Goal: Information Seeking & Learning: Understand process/instructions

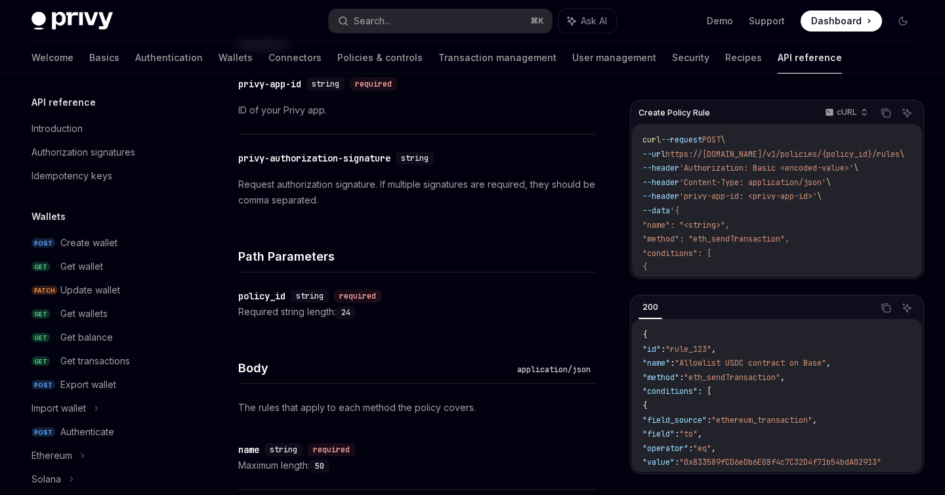
scroll to position [445, 0]
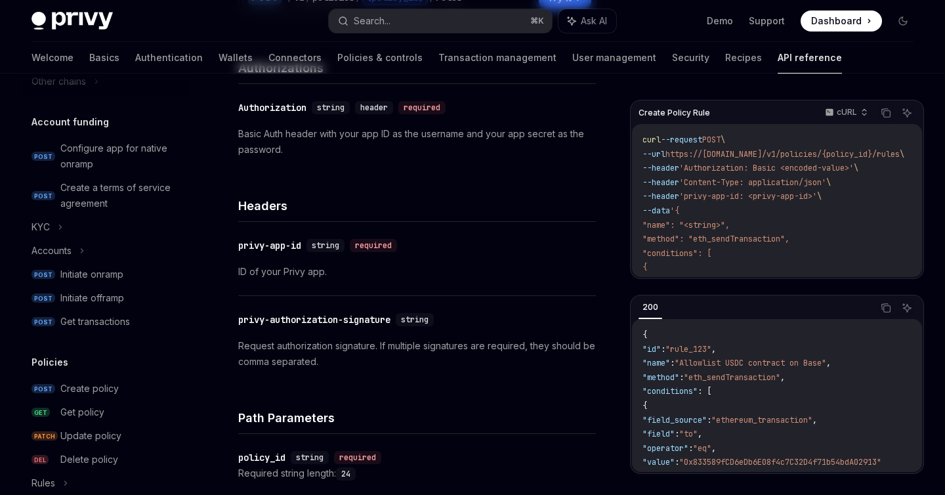
scroll to position [0, 0]
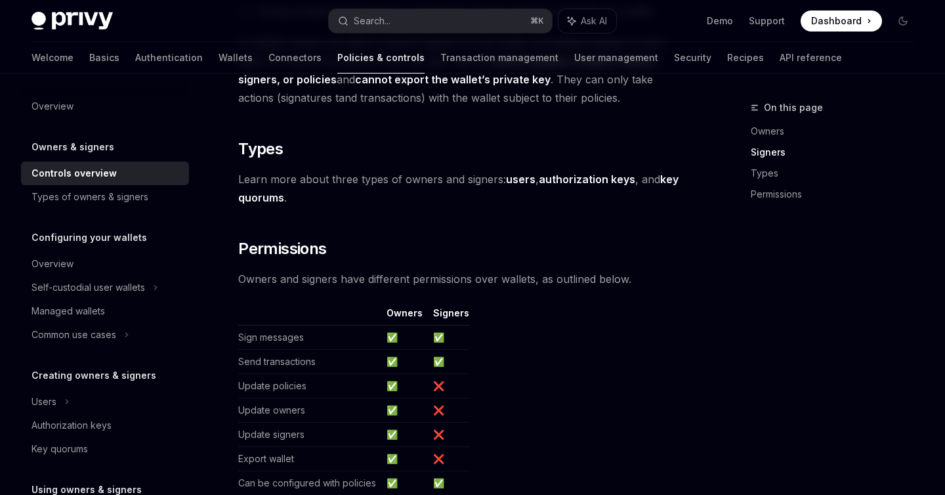
scroll to position [928, 0]
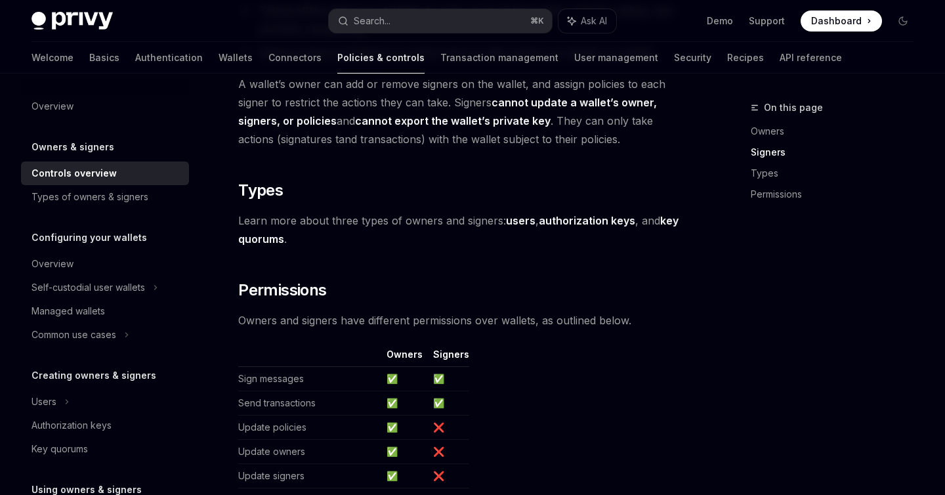
click at [674, 224] on strong "key quorums" at bounding box center [458, 229] width 440 height 31
type textarea "*"
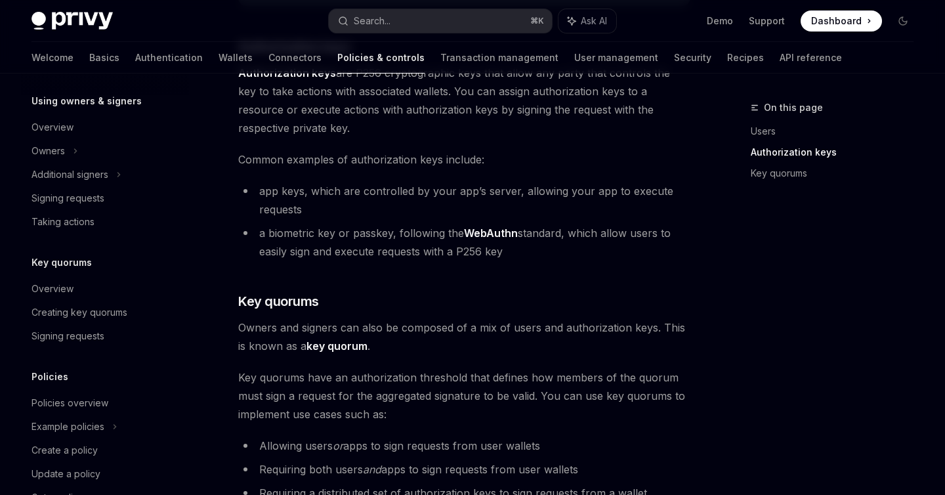
scroll to position [414, 0]
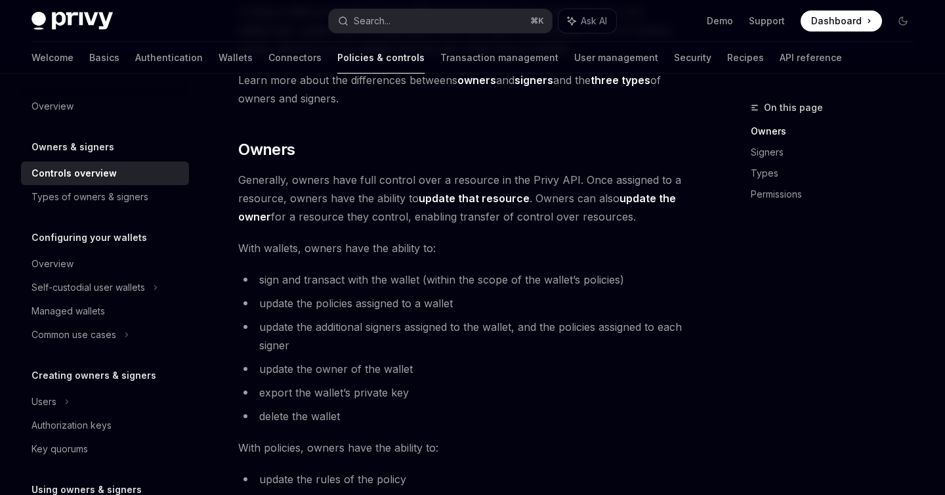
scroll to position [300, 0]
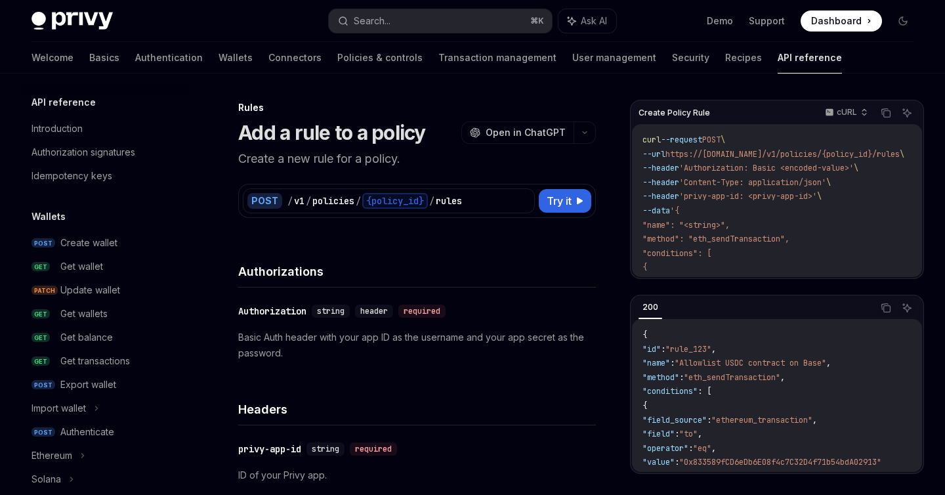
scroll to position [445, 0]
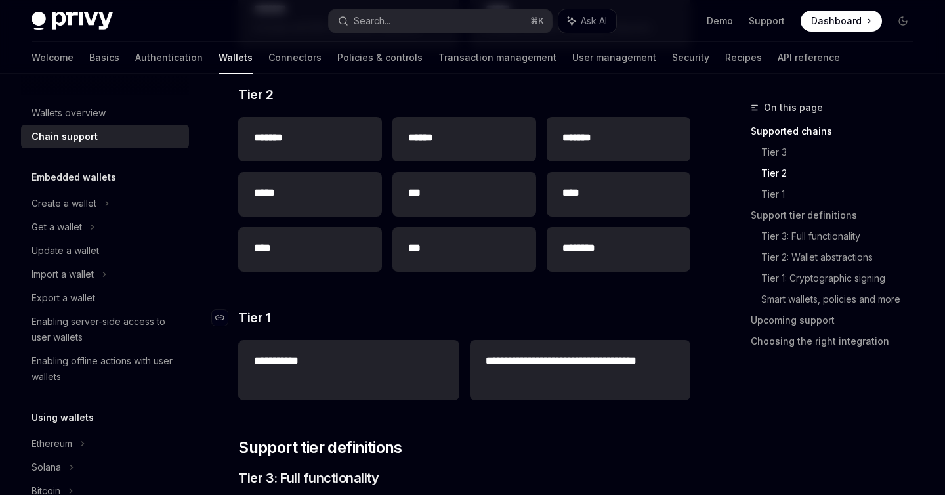
scroll to position [331, 0]
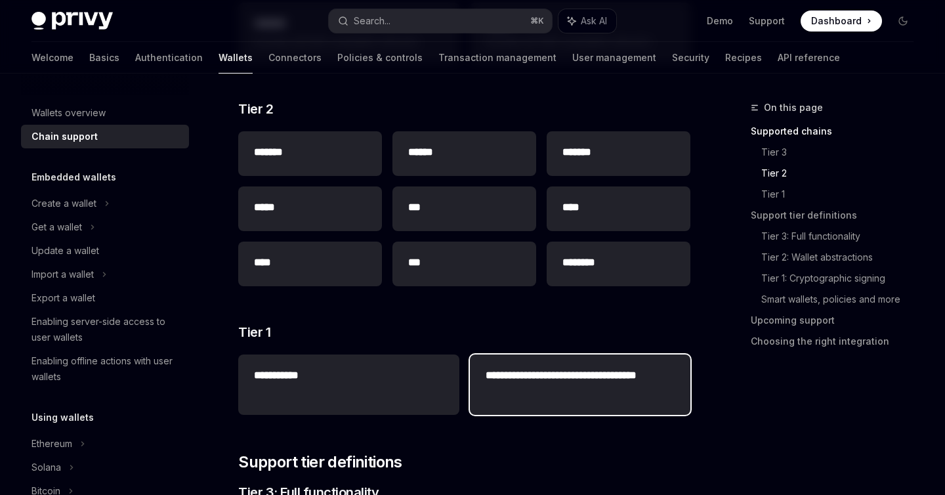
click at [537, 373] on h2 "**********" at bounding box center [579, 382] width 189 height 31
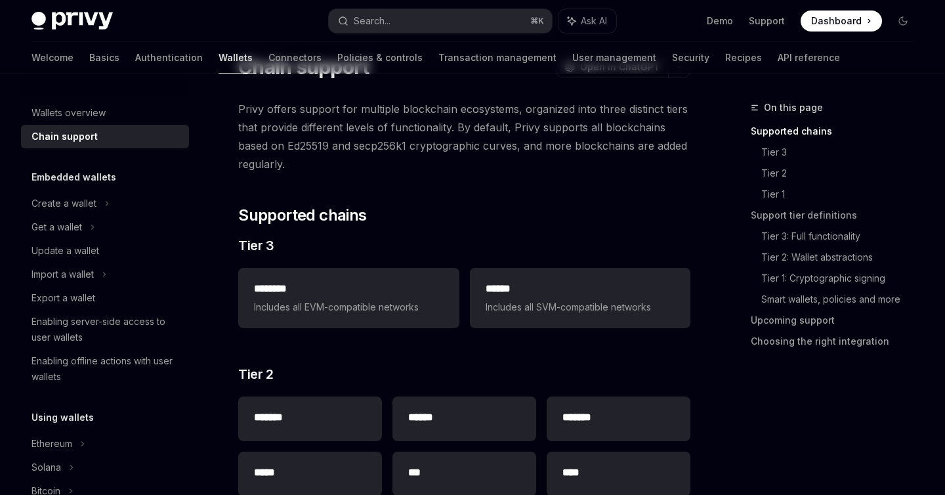
scroll to position [0, 0]
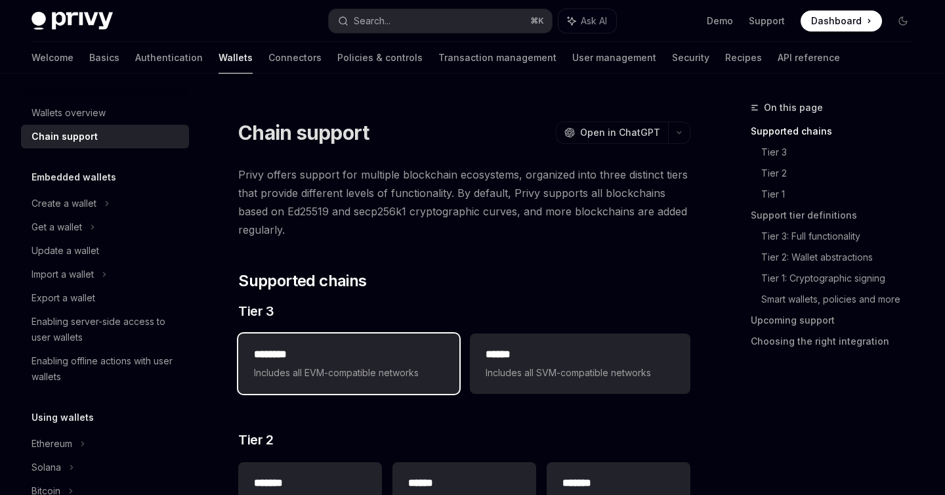
click at [399, 376] on span "Includes all EVM-compatible networks" at bounding box center [348, 373] width 189 height 16
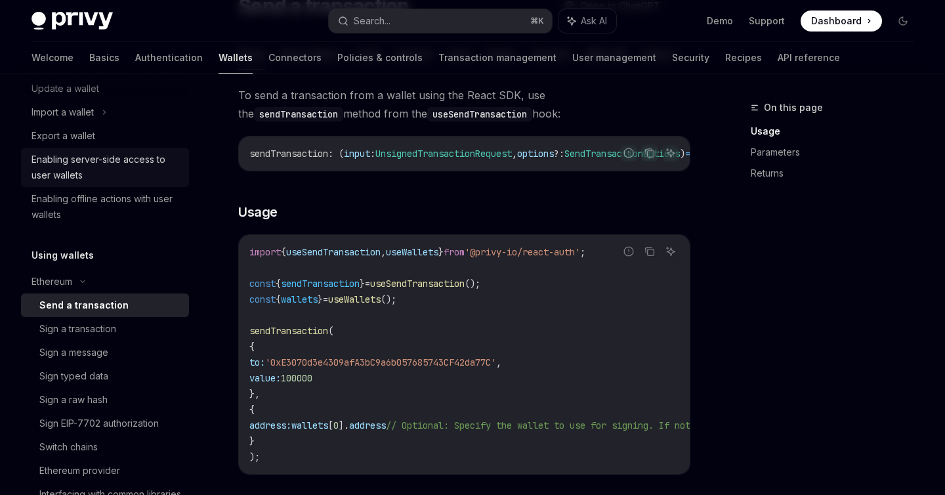
scroll to position [243, 0]
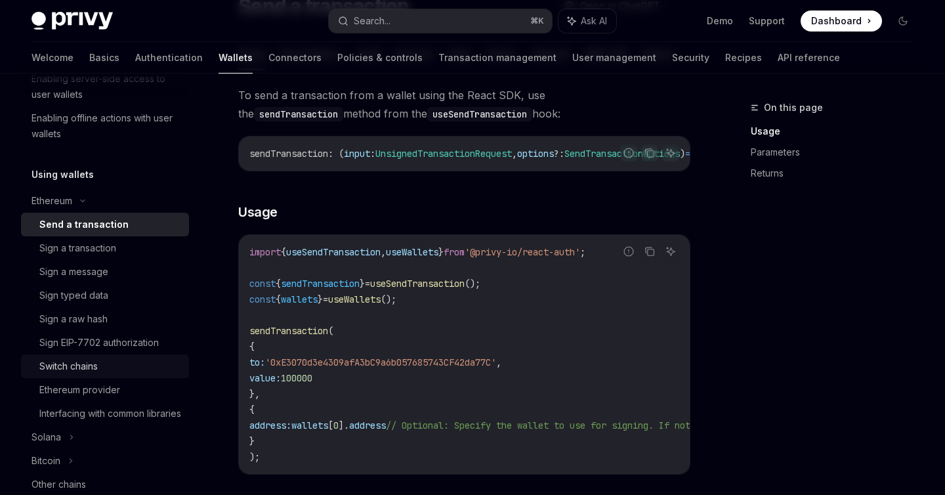
click at [93, 365] on div "Switch chains" at bounding box center [68, 366] width 58 height 16
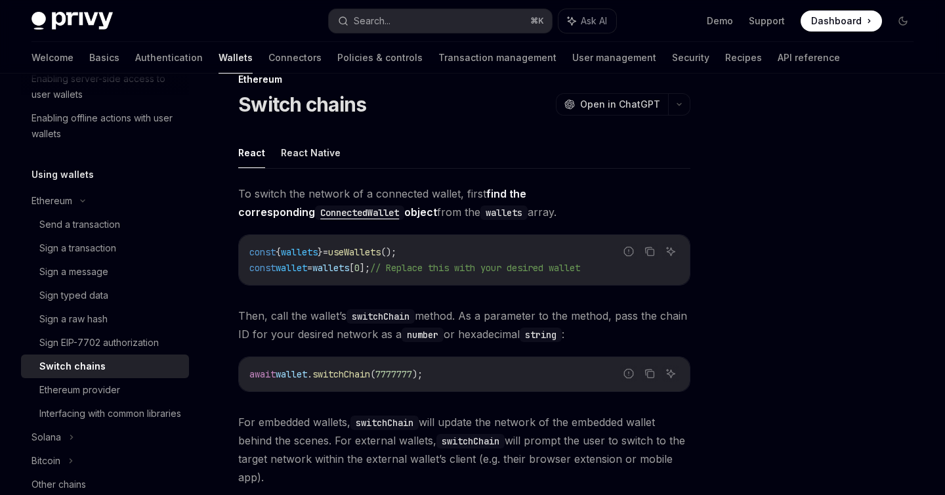
scroll to position [254, 0]
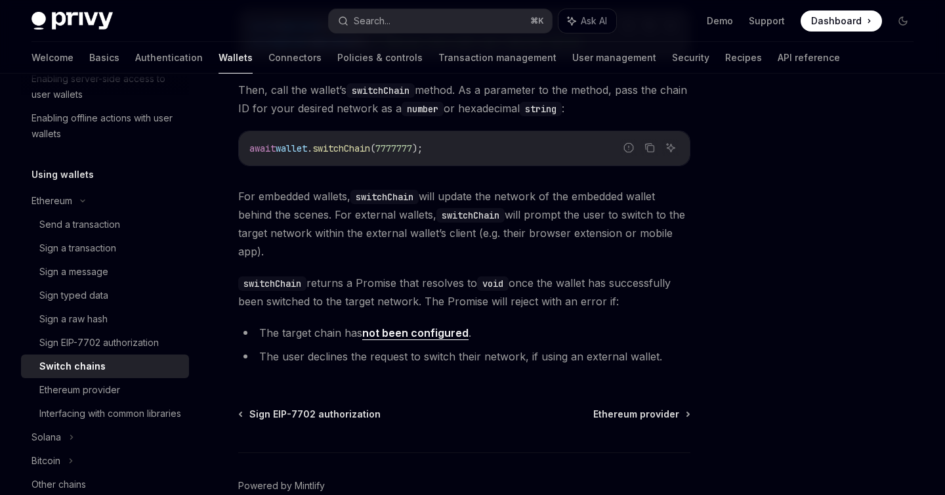
click at [385, 341] on li "The target chain has not been configured ." at bounding box center [464, 332] width 452 height 18
click at [394, 332] on link "not been configured" at bounding box center [415, 333] width 106 height 14
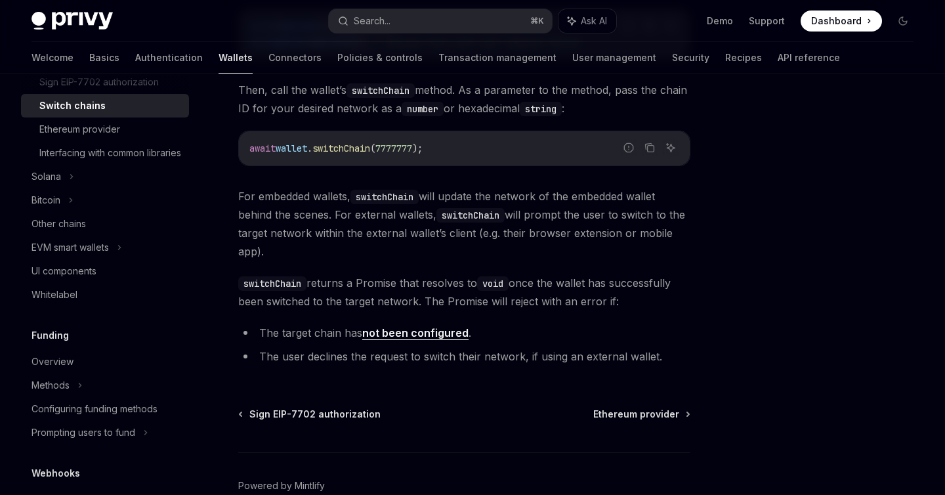
scroll to position [501, 0]
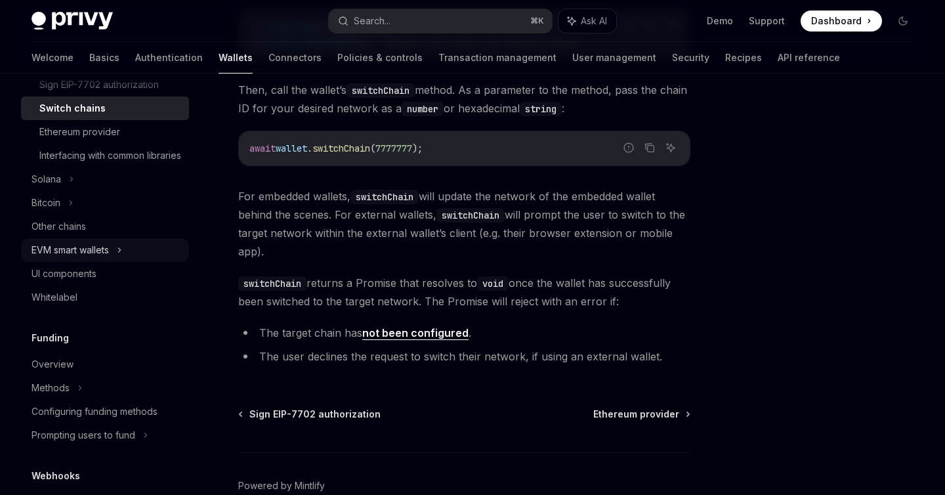
click at [118, 262] on div "EVM smart wallets" at bounding box center [105, 250] width 168 height 24
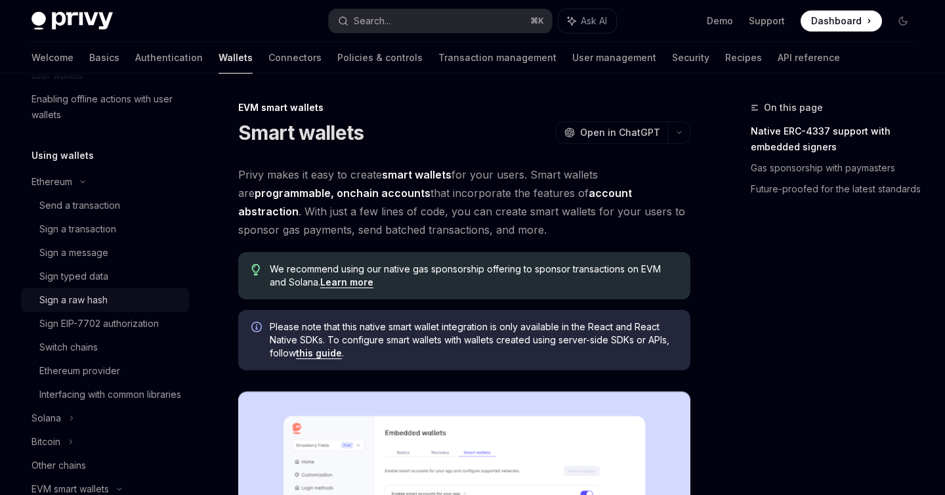
scroll to position [234, 0]
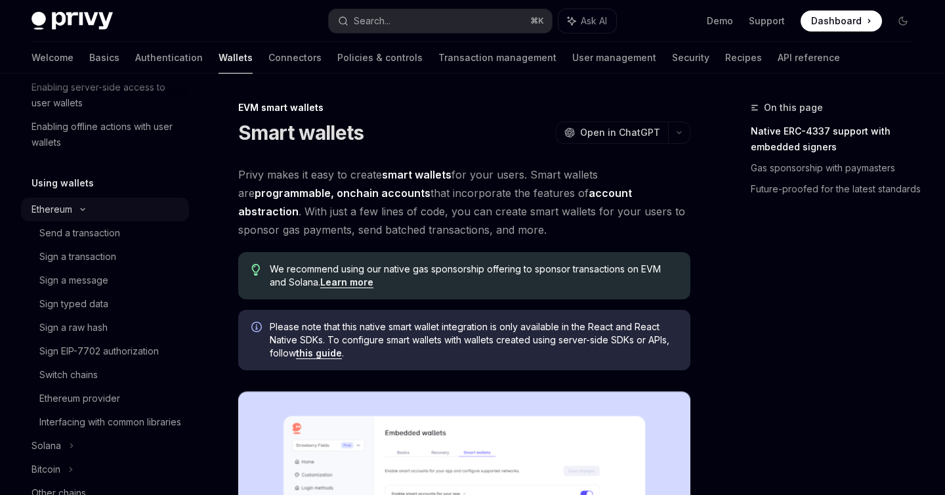
click at [58, 207] on div "Ethereum" at bounding box center [51, 209] width 41 height 16
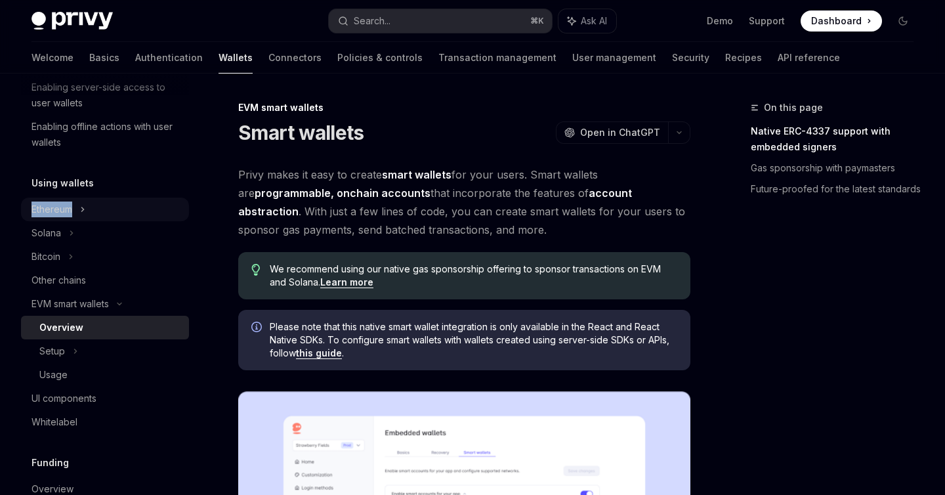
click at [58, 207] on div "Ethereum" at bounding box center [51, 209] width 41 height 16
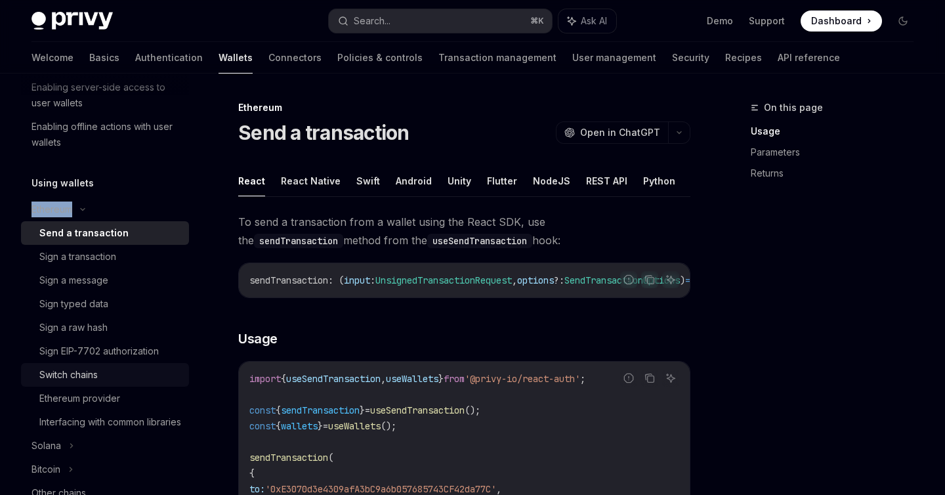
click at [85, 382] on div "Switch chains" at bounding box center [68, 375] width 58 height 16
type textarea "*"
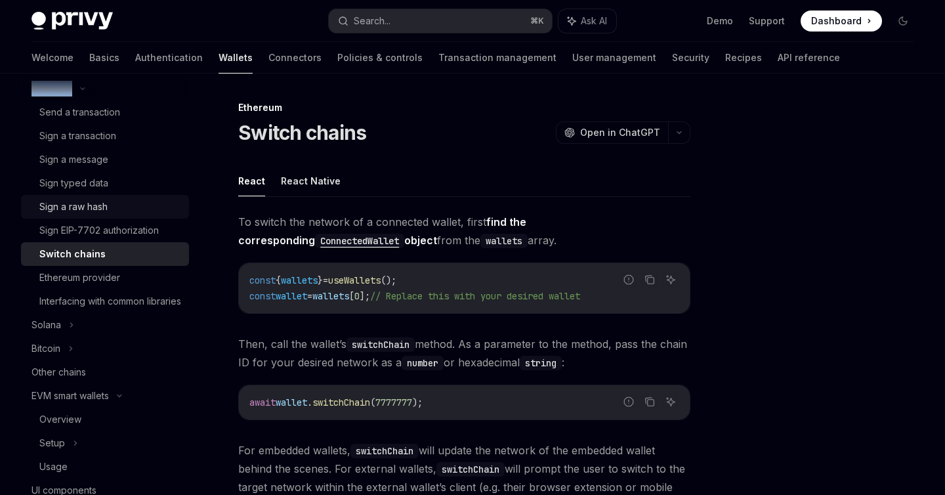
scroll to position [496, 0]
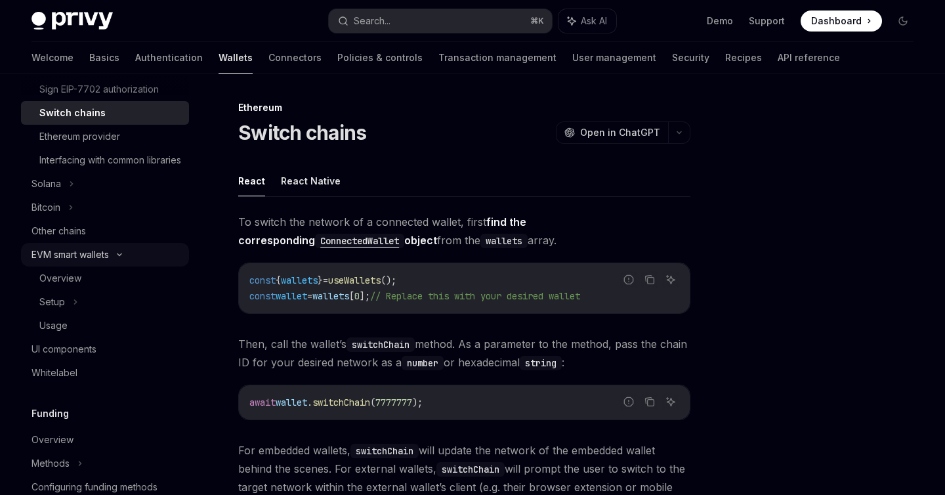
click at [125, 266] on div "EVM smart wallets" at bounding box center [105, 255] width 168 height 24
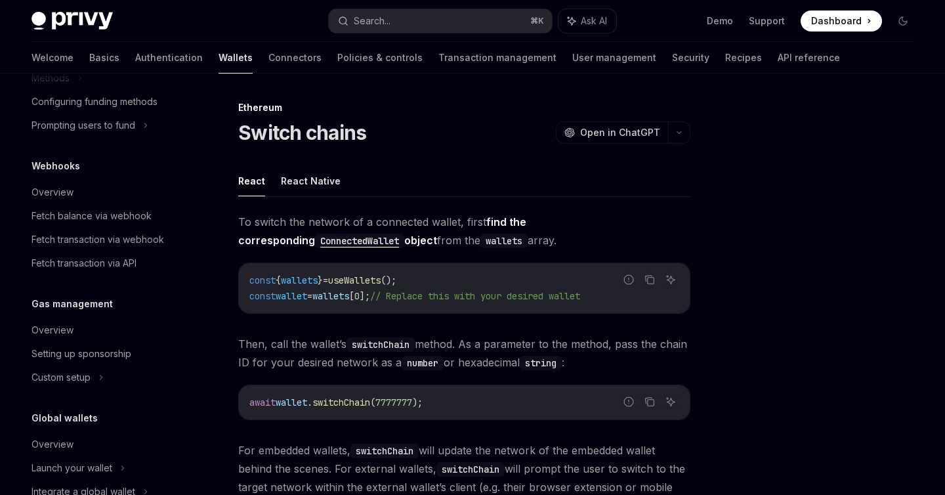
scroll to position [861, 0]
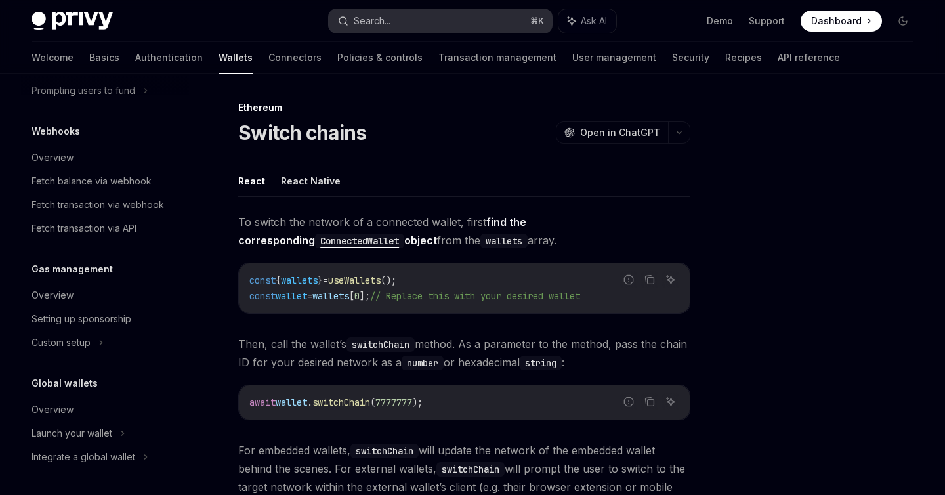
click at [452, 18] on button "Search... ⌘ K" at bounding box center [440, 21] width 222 height 24
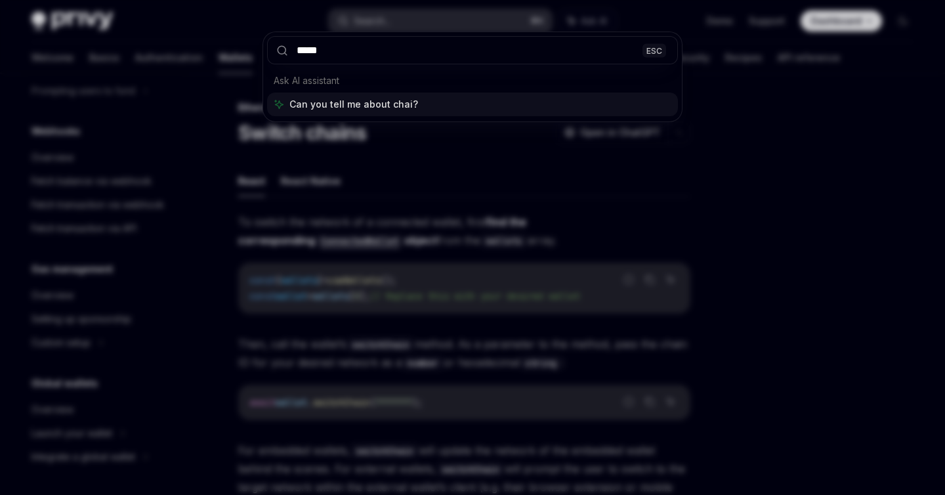
type input "******"
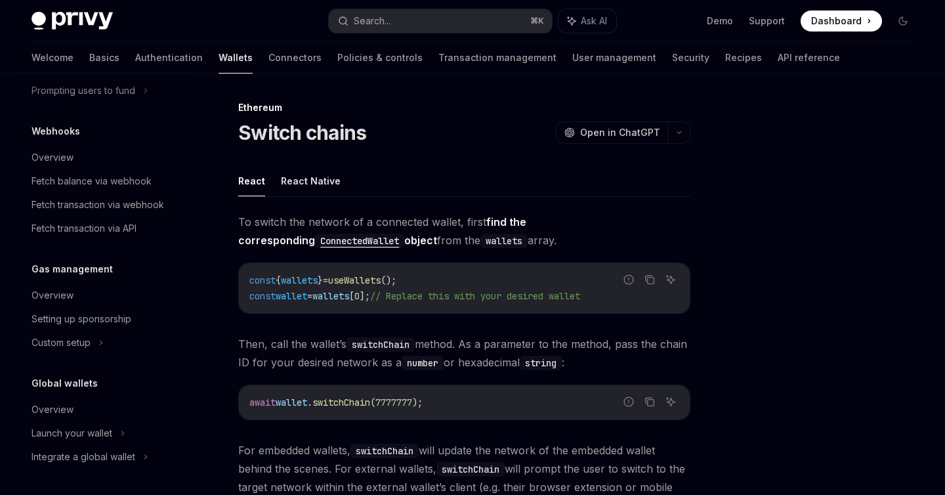
type textarea "*"
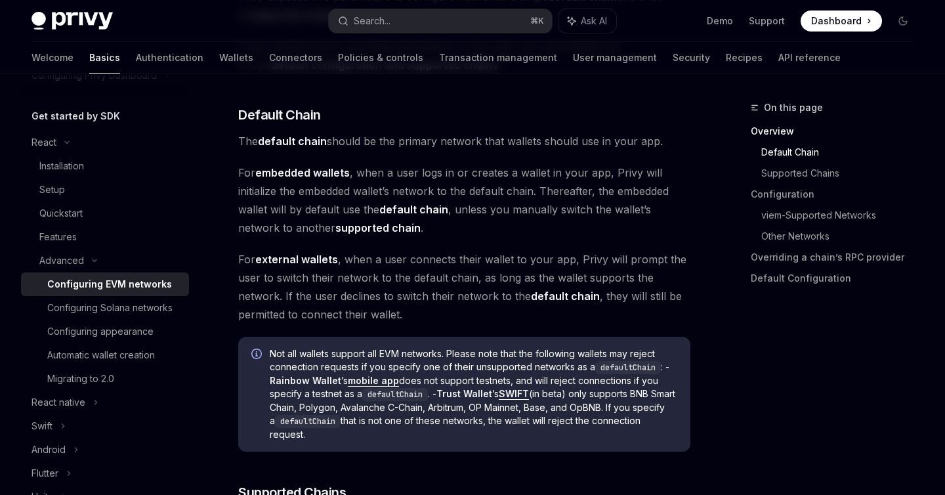
scroll to position [511, 0]
